Goal: Task Accomplishment & Management: Complete application form

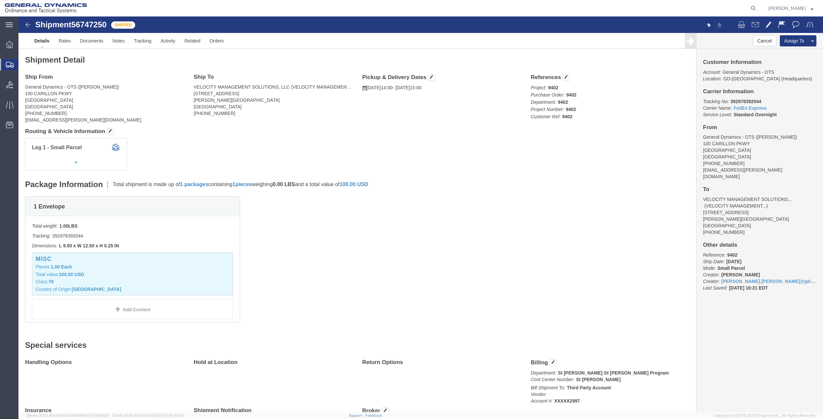
click at [0, 0] on span "Create Shipment" at bounding box center [0, 0] width 0 height 0
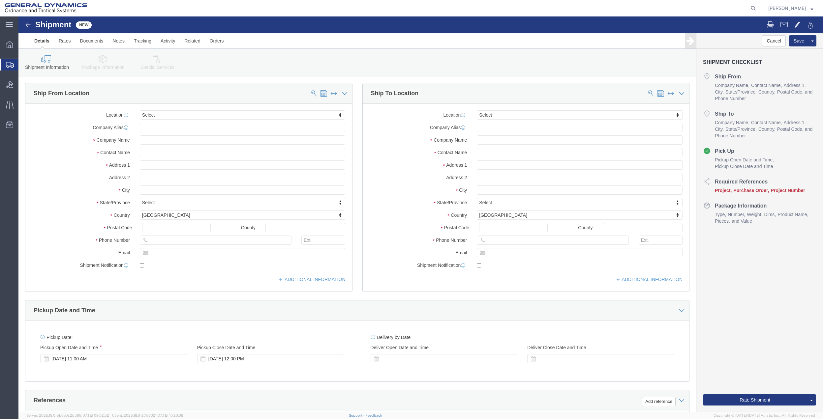
select select
click input "text"
type input "[PERSON_NAME]"
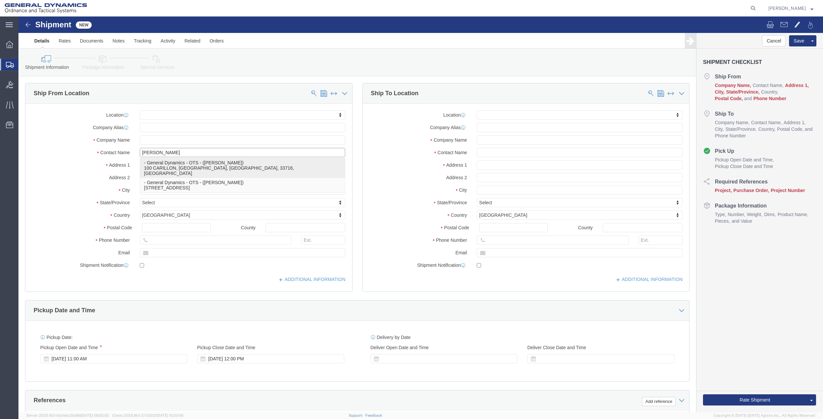
click p "- General Dynamics - OTS - ([PERSON_NAME]) 100 CARILLON, [GEOGRAPHIC_DATA], [GE…"
select select
type input "100 CARILLON"
type input "33716"
type input "[PHONE_NUMBER]"
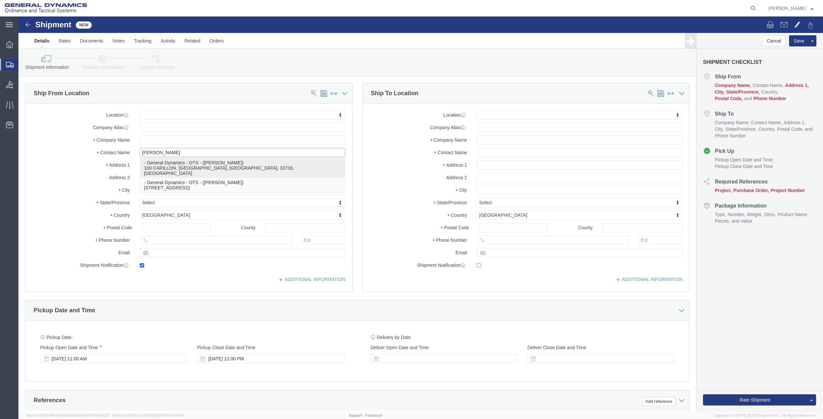
type input "[PERSON_NAME][EMAIL_ADDRESS][PERSON_NAME][DOMAIN_NAME]"
checkbox input "true"
type input "General Dynamics - OTS"
type input "[PERSON_NAME]"
type input "[GEOGRAPHIC_DATA]"
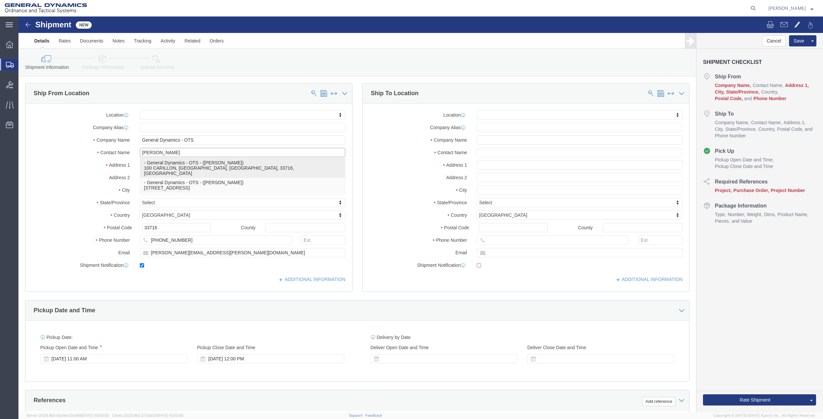
select select "FL"
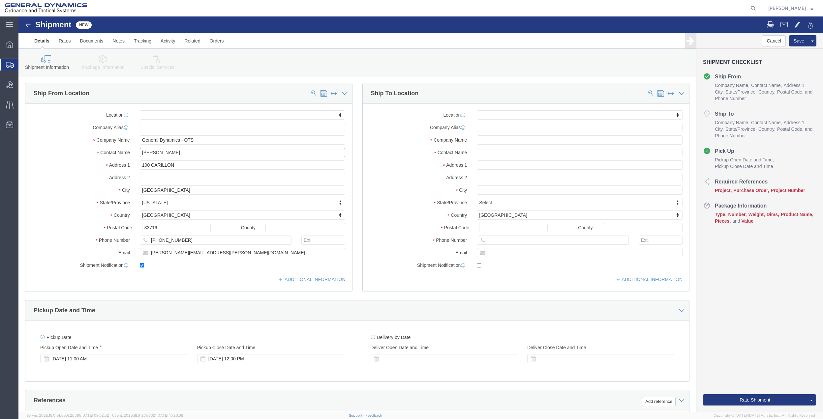
type input "[PERSON_NAME]"
click input "100 CARILLON"
type input "100 CARILLON PKWY"
select select
click input "text"
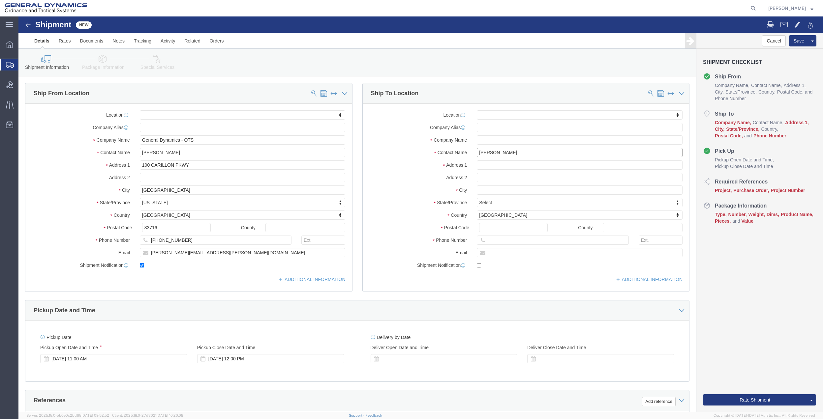
type input "[PERSON_NAME]"
click p "- GD OTS - ([PERSON_NAME]) [STREET_ADDRESS]"
select select
type input "[STREET_ADDRESS]"
type input "62959"
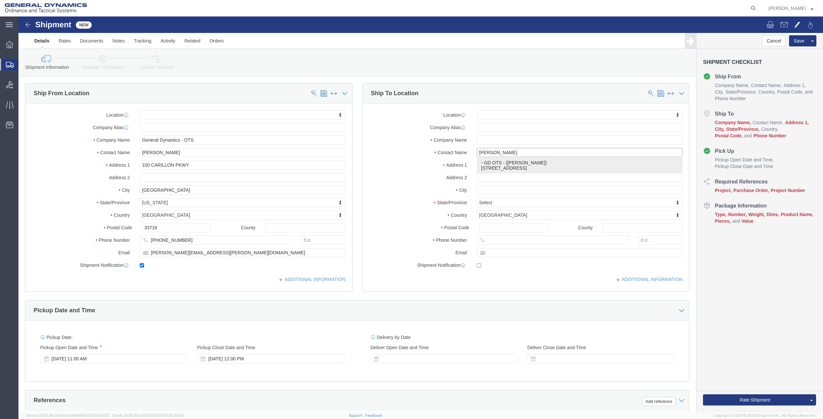
type input "GD OTS"
type input "[PERSON_NAME]"
select select "IL"
type input "[PERSON_NAME]"
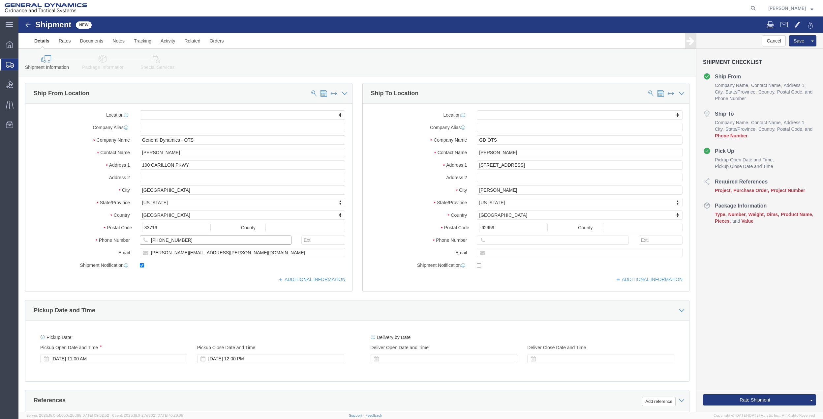
click input "[PHONE_NUMBER]"
click input "text"
paste input "[PHONE_NUMBER]"
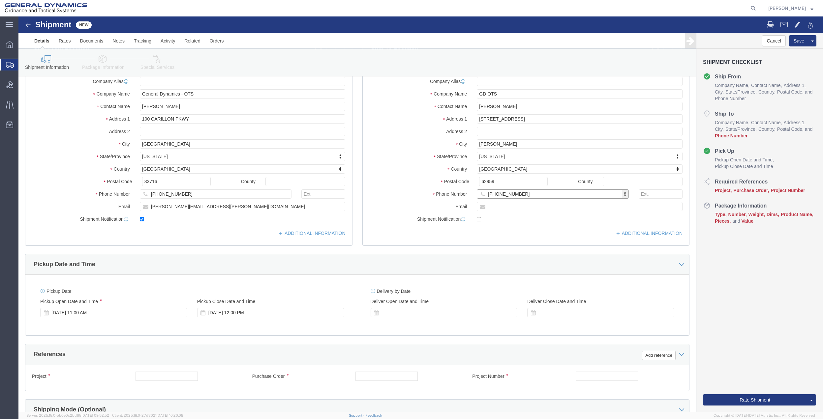
scroll to position [172, 0]
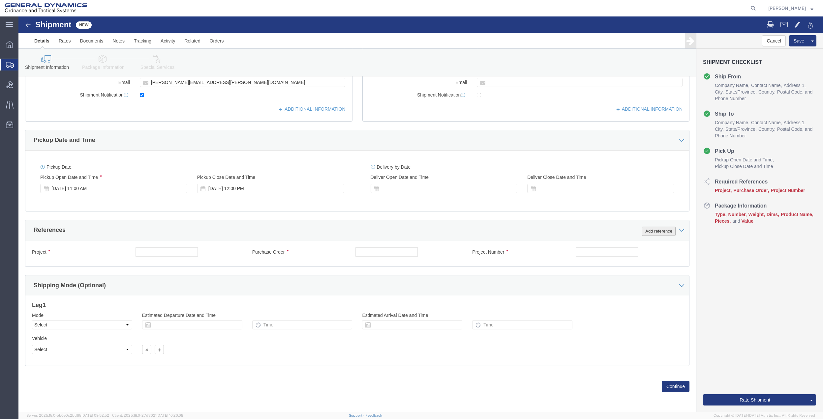
type input "[PHONE_NUMBER]"
click button "Add reference"
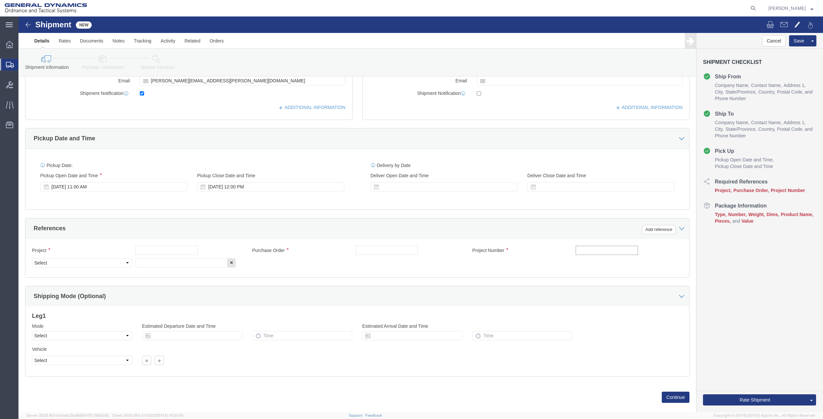
click input "text"
type input "9411"
click input "text"
paste input "9411"
type input "9411"
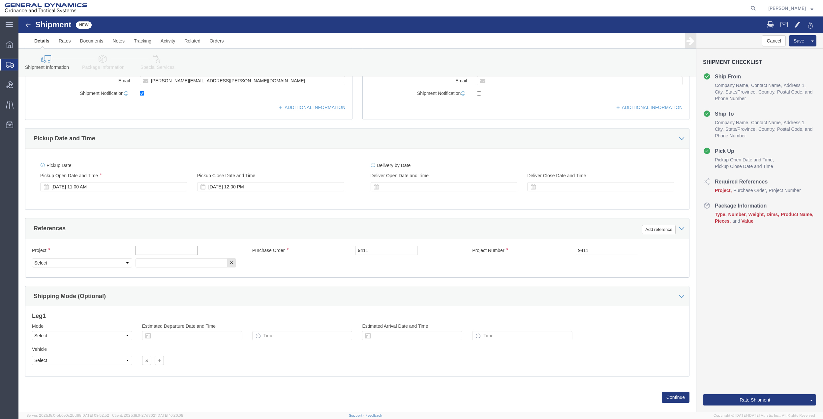
click input "text"
paste input "9411"
type input "9411"
drag, startPoint x: 135, startPoint y: 246, endPoint x: 131, endPoint y: 247, distance: 4.1
click input "text"
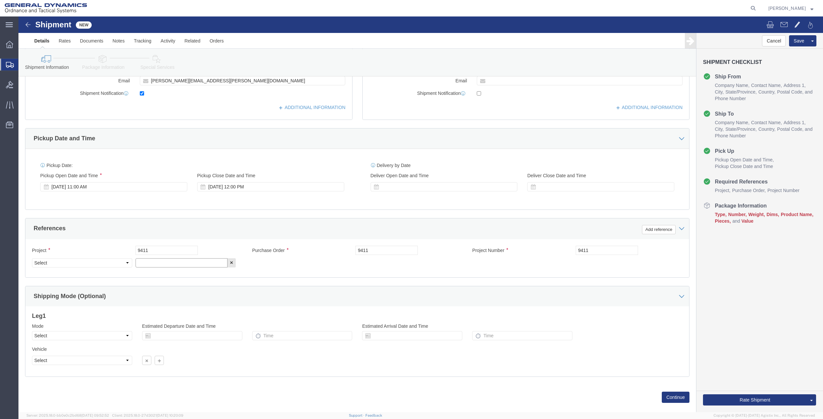
paste input "9411"
type input "9411"
click select "Select Account Type Activity ID Airline Appointment Number ASN Batch Request # …"
select select "DEPT"
click select "Select Account Type Activity ID Airline Appointment Number ASN Batch Request # …"
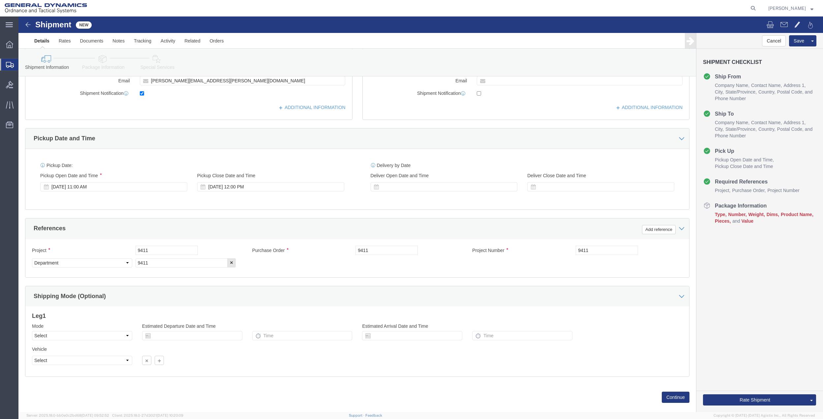
click icon
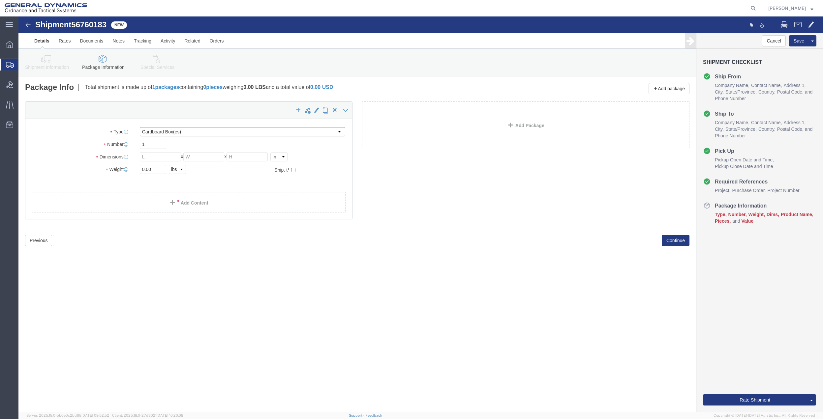
drag, startPoint x: 137, startPoint y: 115, endPoint x: 139, endPoint y: 121, distance: 6.2
click select "Select Bale(s) Basket(s) Bolt(s) Bottle(s) Buckets Bulk Bundle(s) Can(s) Cardbo…"
select select "PAK"
click select "Select Bale(s) Basket(s) Bolt(s) Bottle(s) Buckets Bulk Bundle(s) Can(s) Cardbo…"
type input "10.25"
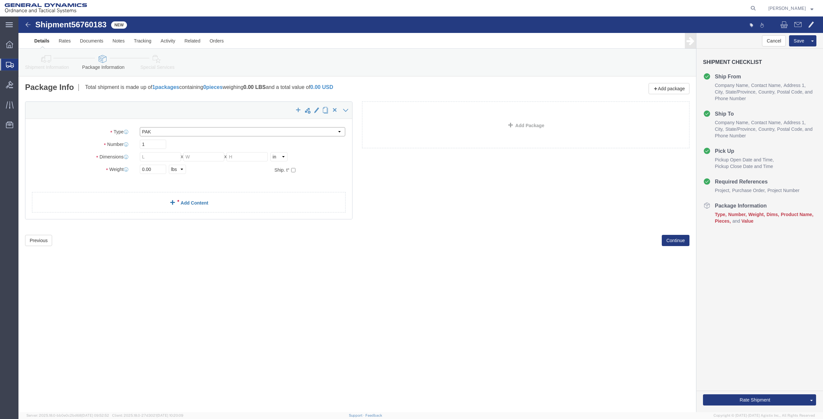
type input "12.75"
type input "1.00"
drag, startPoint x: 133, startPoint y: 153, endPoint x: 117, endPoint y: 153, distance: 15.8
click div "0.00 Select kgs lbs"
type input "2"
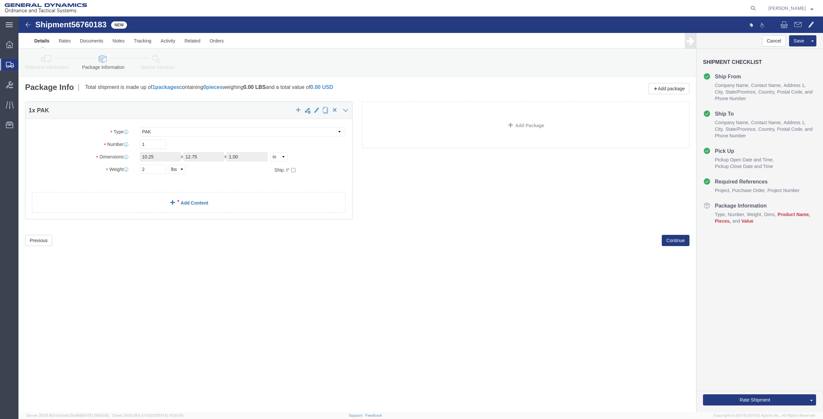
click link "Add Content"
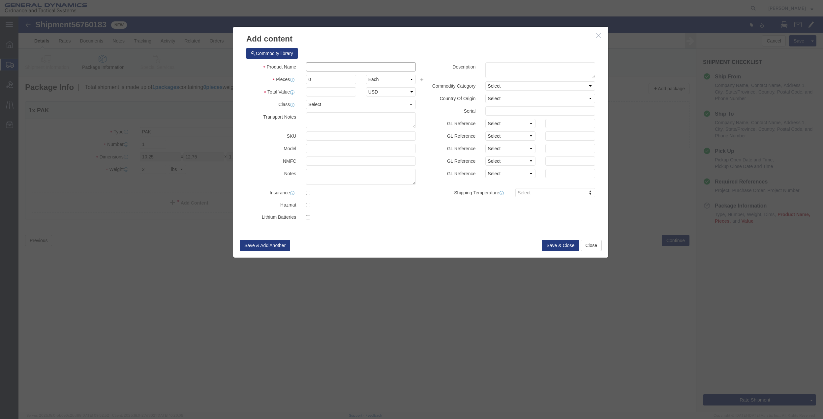
click input "text"
type input "MISC"
type input "100"
select select "US"
click input "0"
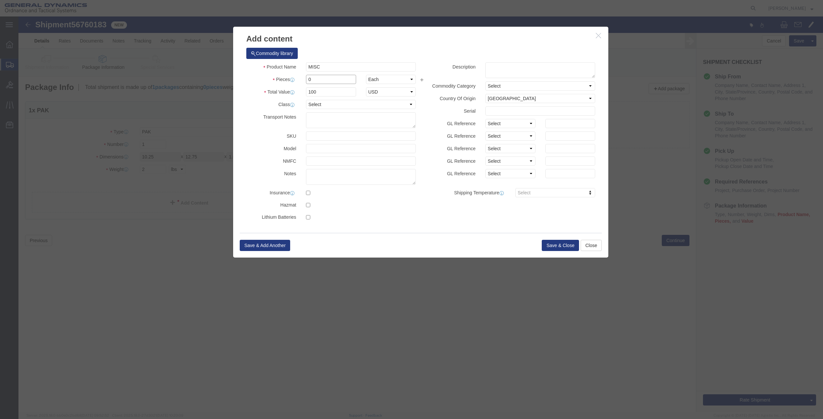
type input "01"
click select "Select 50 55 60 65 70 85 92.5 100 125 175 250 300 400"
select select "70"
click select "Select 50 55 60 65 70 85 92.5 100 125 175 250 300 400"
click button "Save & Close"
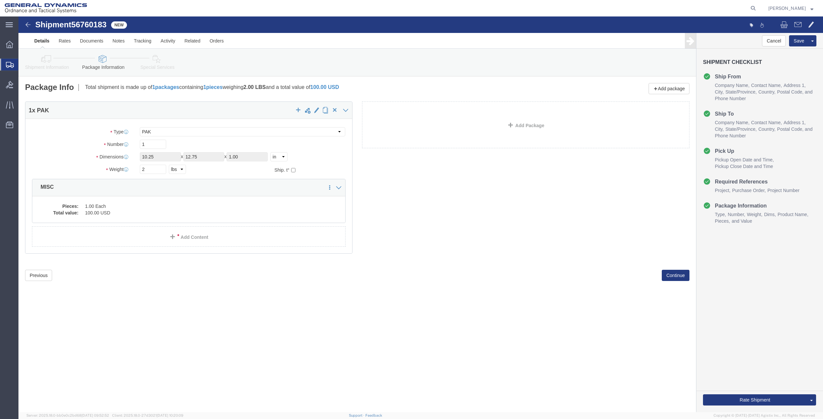
click link "Special Services"
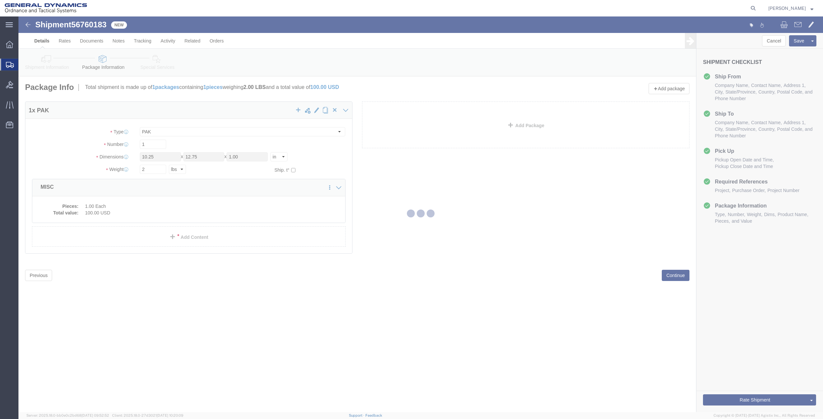
select select
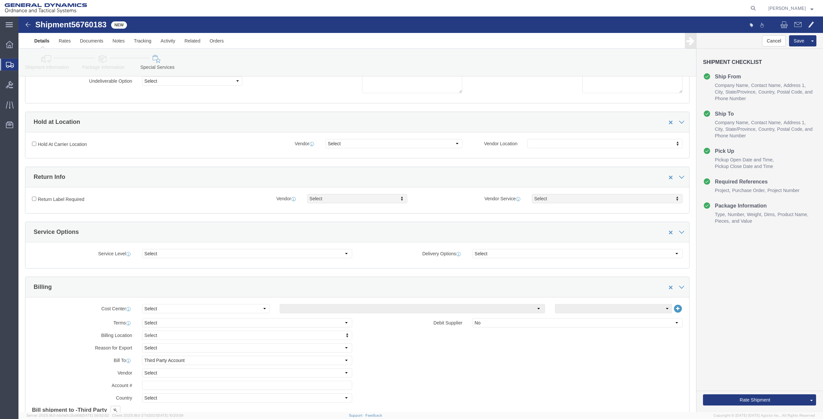
scroll to position [88, 0]
click div "Select Buyer Cost Center Department Operations Number Order Number Sales Person"
click select "Select Buyer Cost Center Department Operations Number Order Number Sales Person"
select select "DEPARTMENT"
click select "Select Buyer Cost Center Department Operations Number Order Number Sales Person"
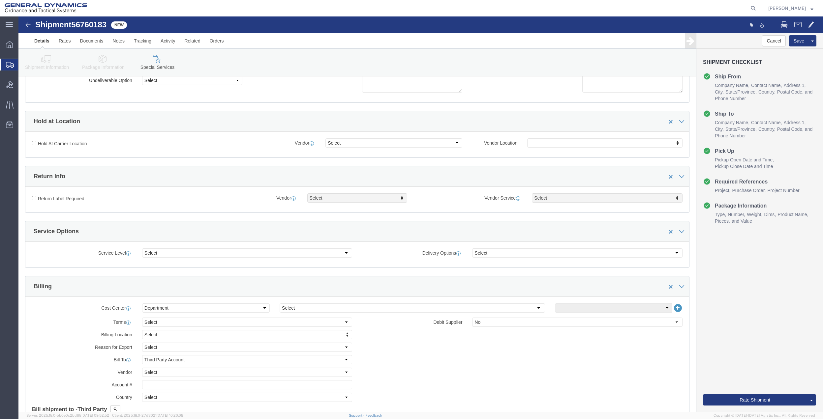
click div "Cost Center Select Buyer Cost Center Department Operations Number Order Number …"
click select "Select [GEOGRAPHIC_DATA] [GEOGRAPHIC_DATA] [GEOGRAPHIC_DATA] [GEOGRAPHIC_DATA] …"
select select "1763983"
click select "Select [GEOGRAPHIC_DATA] [GEOGRAPHIC_DATA] [GEOGRAPHIC_DATA] [GEOGRAPHIC_DATA] …"
drag, startPoint x: 549, startPoint y: 294, endPoint x: 546, endPoint y: 289, distance: 5.8
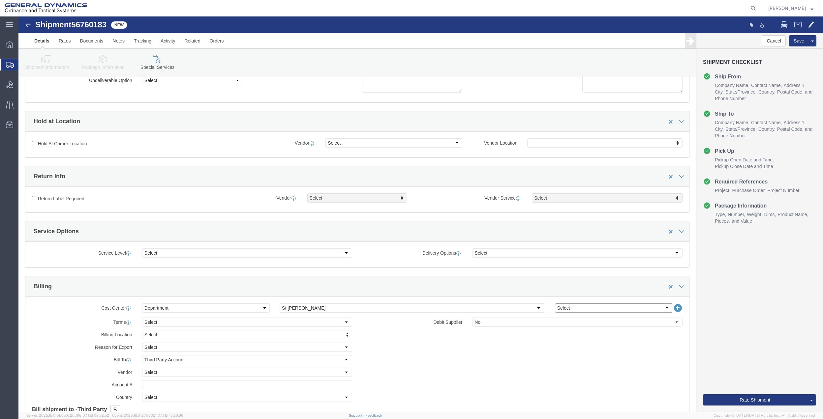
click select "Select 10AFM 10GAG 10GAH 10GFL 10GFO 10GIE 10GIS 30MABS St [PERSON_NAME] Program"
click div "Cost Center Select Buyer Cost Center Department Operations Number Order Number …"
click select "Select 10AFM 10GAG 10GAH 10GFL 10GFO 10GIE 10GIS 30MABS St [PERSON_NAME] Program"
select select "214681"
click select "Select 10AFM 10GAG 10GAH 10GFL 10GFO 10GIE 10GIS 30MABS St [PERSON_NAME] Program"
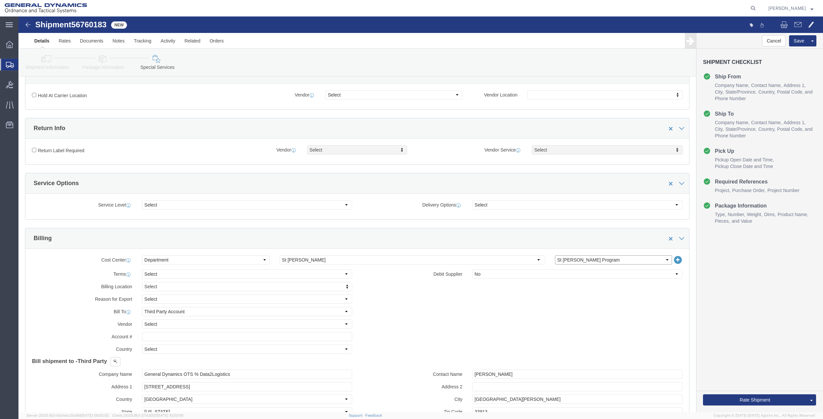
scroll to position [264, 0]
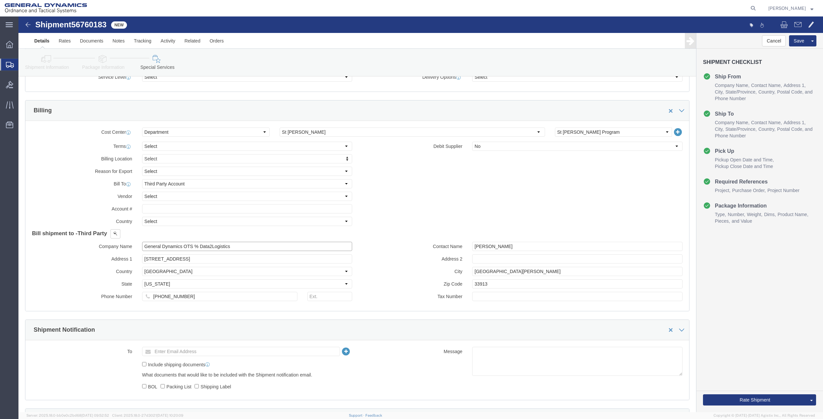
click input "General Dynamics OTS % Data2Logistics"
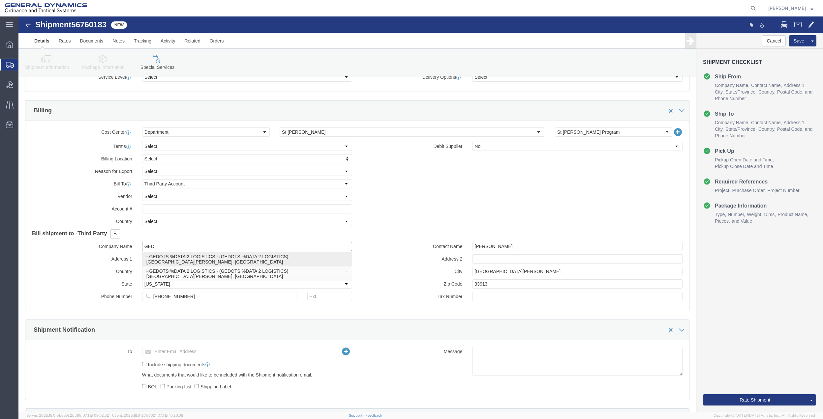
click p "- GEDOTS %DATA 2 LOGISTICS - (GEDOTS %DATA 2 LOGISTICS) [GEOGRAPHIC_DATA][PERSO…"
type input "GEDOTS %DATA 2 LOGISTICS"
type input "PO BOX 61050"
type input "GEDOTS %DATA 2 LOGISTICS"
type input "FORT [PERSON_NAME]"
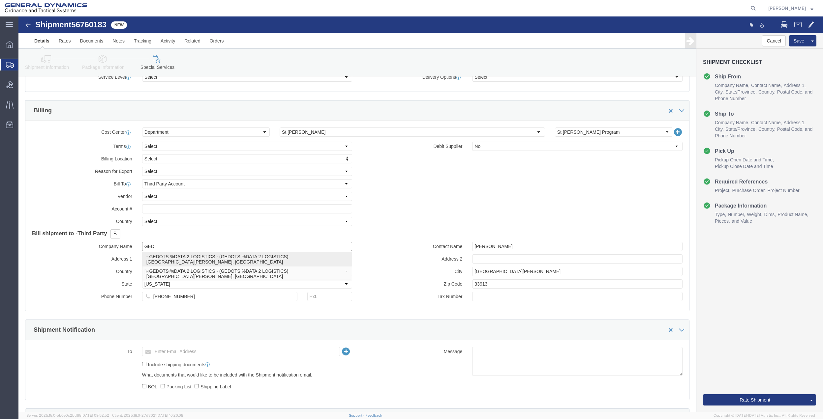
type input "33906"
select select "FL"
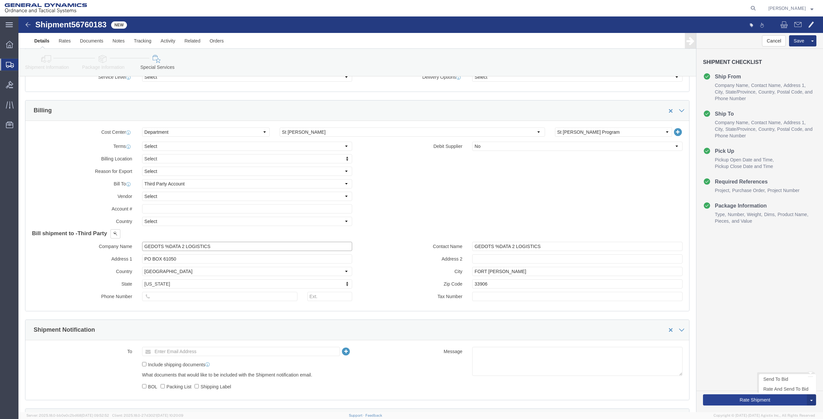
type input "GEDOTS %DATA 2 LOGISTICS"
click button "Rate Shipment"
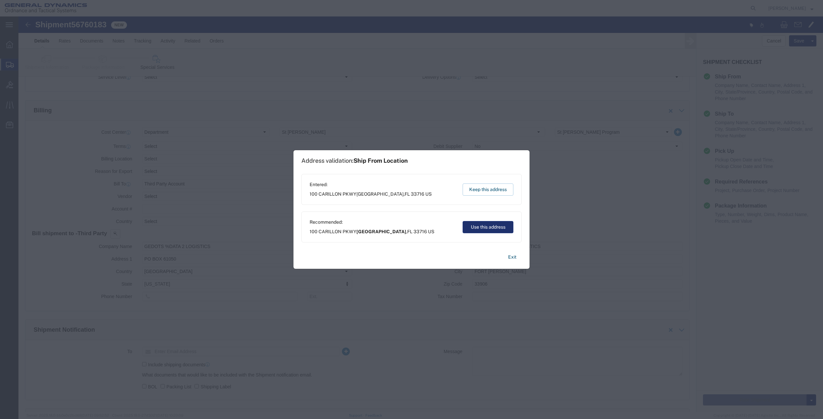
click at [472, 227] on button "Use this address" at bounding box center [487, 227] width 51 height 12
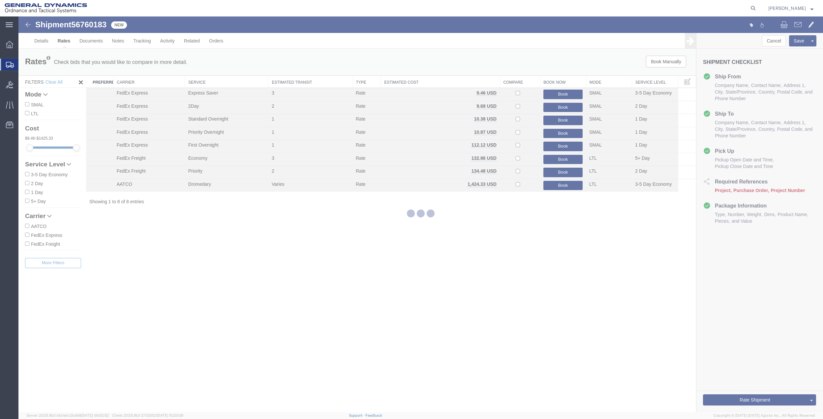
scroll to position [0, 0]
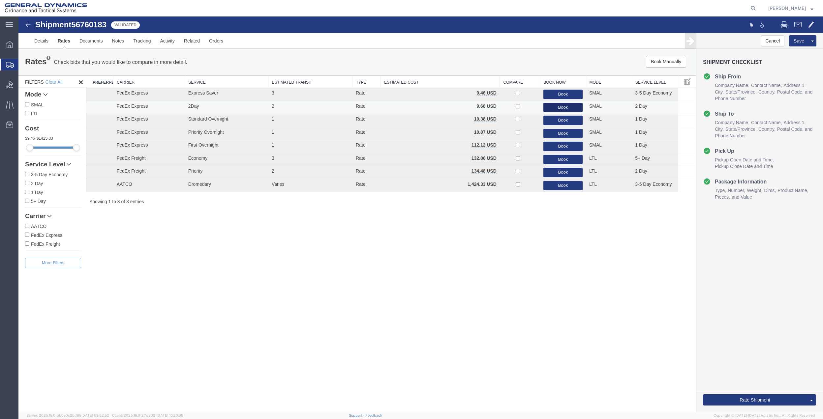
click at [566, 107] on button "Book" at bounding box center [562, 108] width 39 height 10
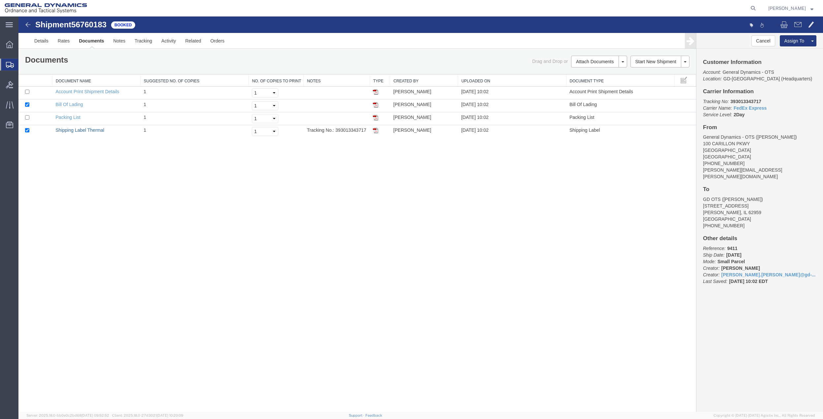
drag, startPoint x: 82, startPoint y: 132, endPoint x: 402, endPoint y: 178, distance: 324.0
click at [82, 132] on link "Shipping Label Thermal" at bounding box center [80, 130] width 49 height 5
